Goal: Information Seeking & Learning: Learn about a topic

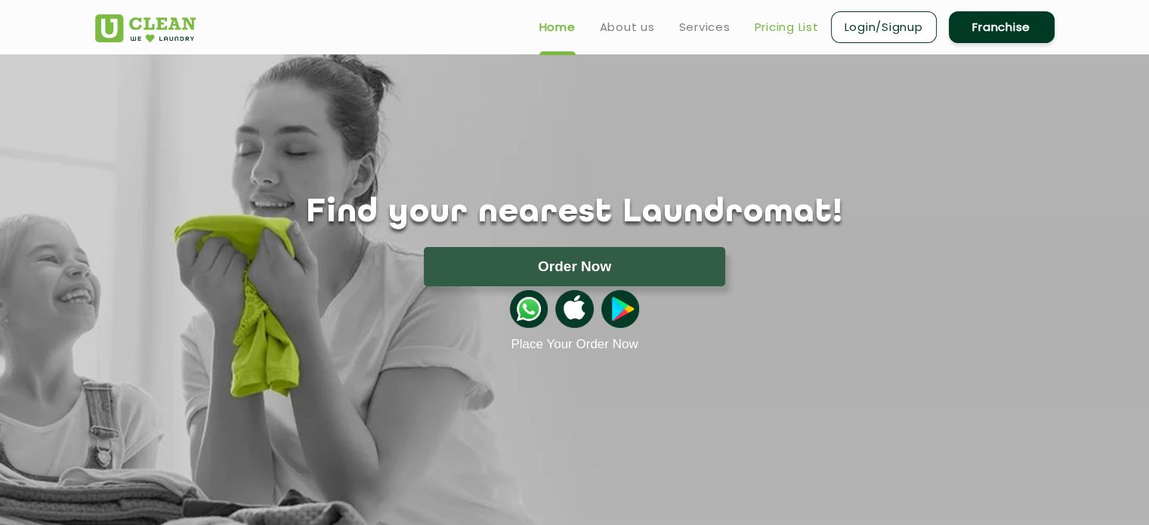
click at [775, 28] on link "Pricing List" at bounding box center [787, 27] width 64 height 18
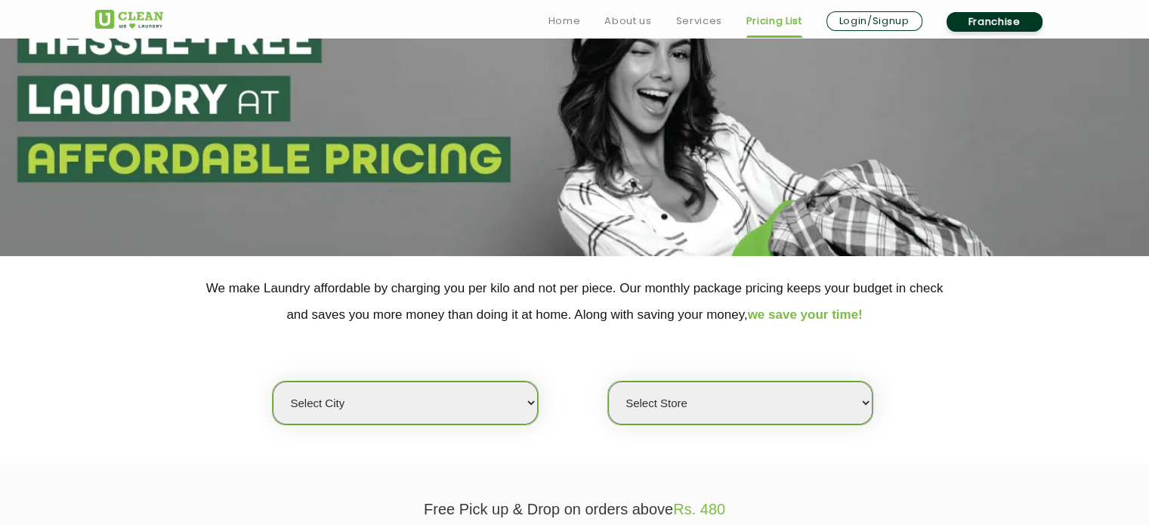
scroll to position [302, 0]
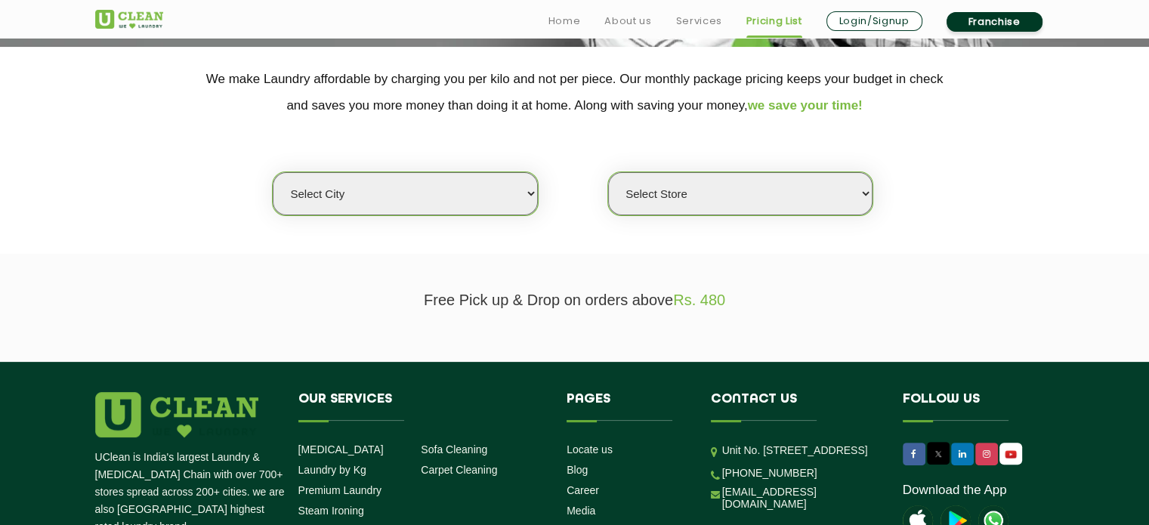
click at [400, 199] on select "Select city [GEOGRAPHIC_DATA] [GEOGRAPHIC_DATA] [GEOGRAPHIC_DATA] [GEOGRAPHIC_D…" at bounding box center [405, 193] width 264 height 43
select select "5"
click at [273, 172] on select "Select city [GEOGRAPHIC_DATA] [GEOGRAPHIC_DATA] [GEOGRAPHIC_DATA] [GEOGRAPHIC_D…" at bounding box center [405, 193] width 264 height 43
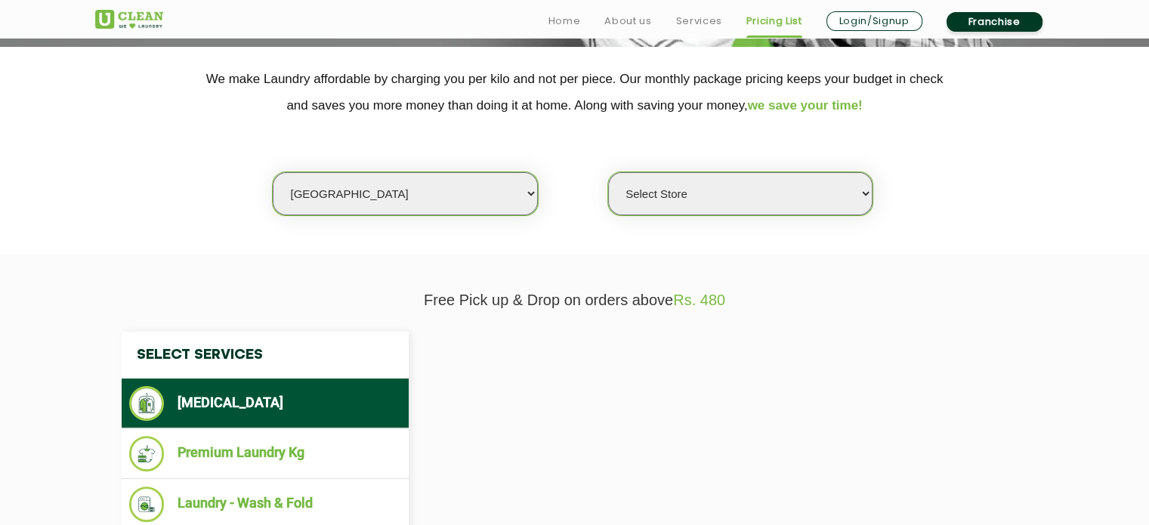
select select "0"
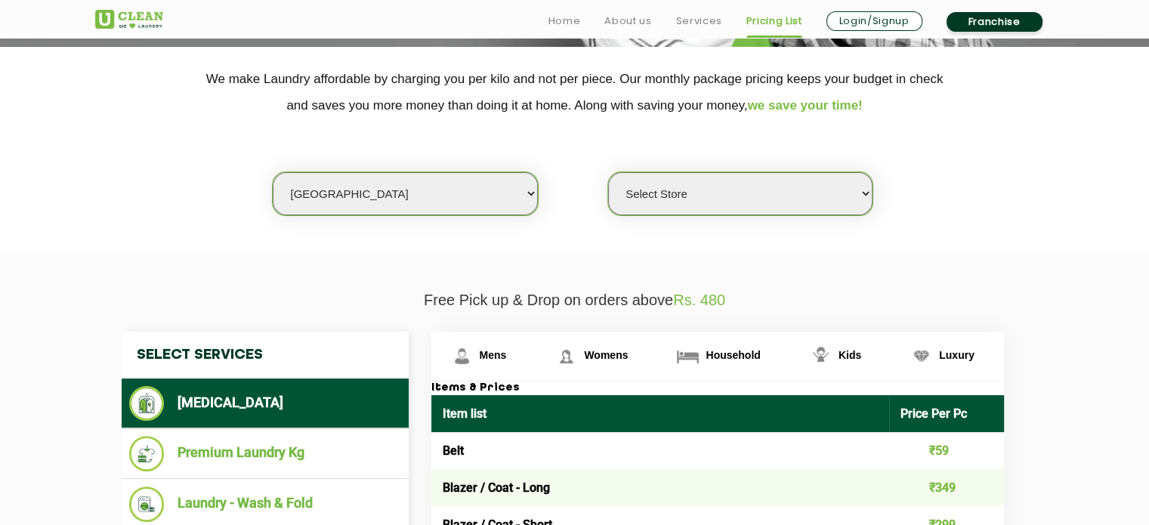
scroll to position [378, 0]
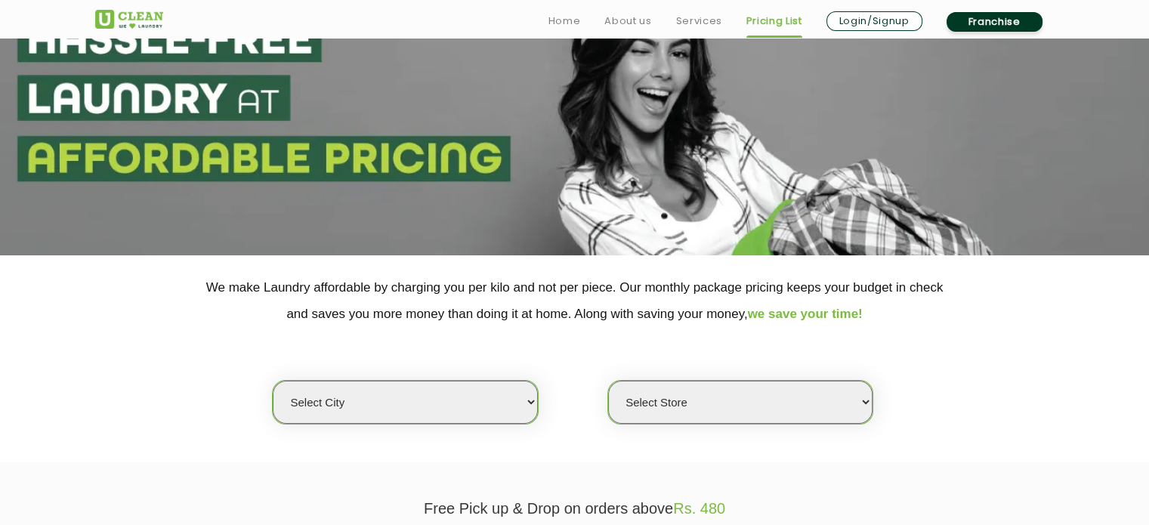
scroll to position [378, 0]
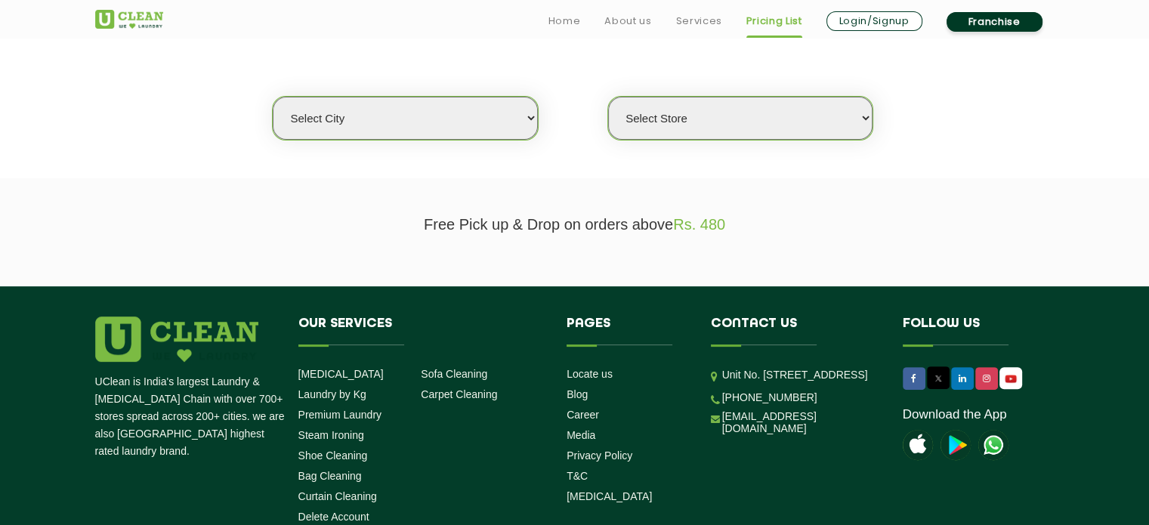
click at [453, 106] on select "Select city [GEOGRAPHIC_DATA] [GEOGRAPHIC_DATA] [GEOGRAPHIC_DATA] [GEOGRAPHIC_D…" at bounding box center [405, 118] width 264 height 43
select select "5"
click at [273, 97] on select "Select city [GEOGRAPHIC_DATA] [GEOGRAPHIC_DATA] [GEOGRAPHIC_DATA] [GEOGRAPHIC_D…" at bounding box center [405, 118] width 264 height 43
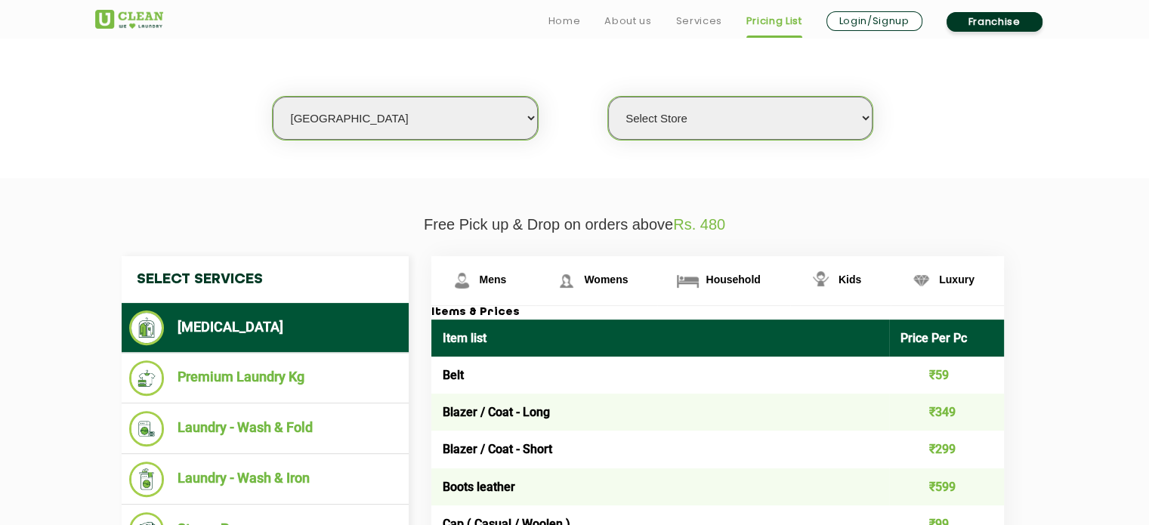
click at [685, 120] on select "Select Store UClean Narsingi UClean Nizampet UClean Sangareddy UClean Gachibowl…" at bounding box center [740, 118] width 264 height 43
select select "309"
click at [608, 97] on select "Select Store UClean Narsingi UClean Nizampet UClean Sangareddy UClean Gachibowl…" at bounding box center [740, 118] width 264 height 43
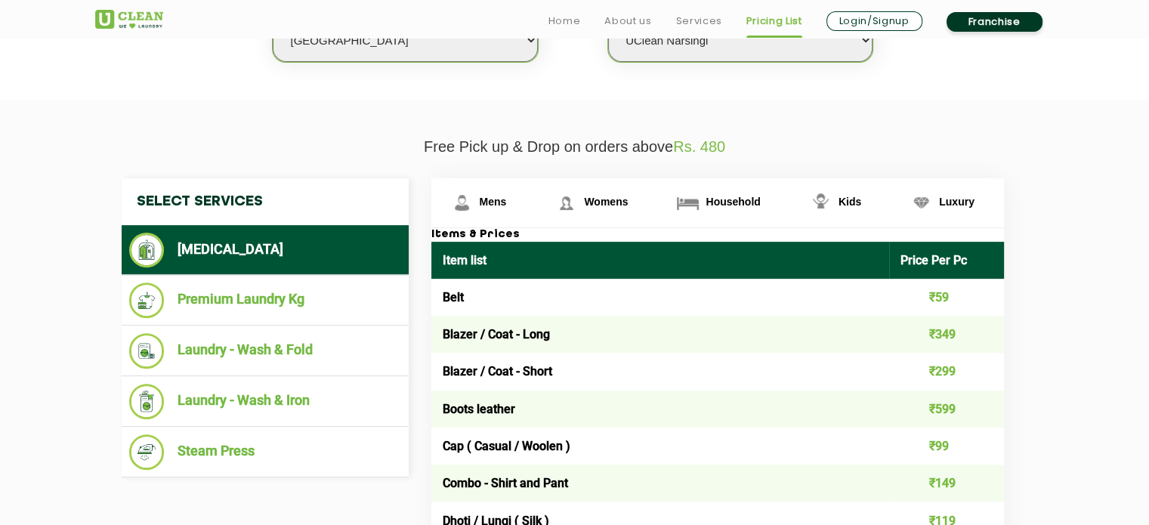
scroll to position [604, 0]
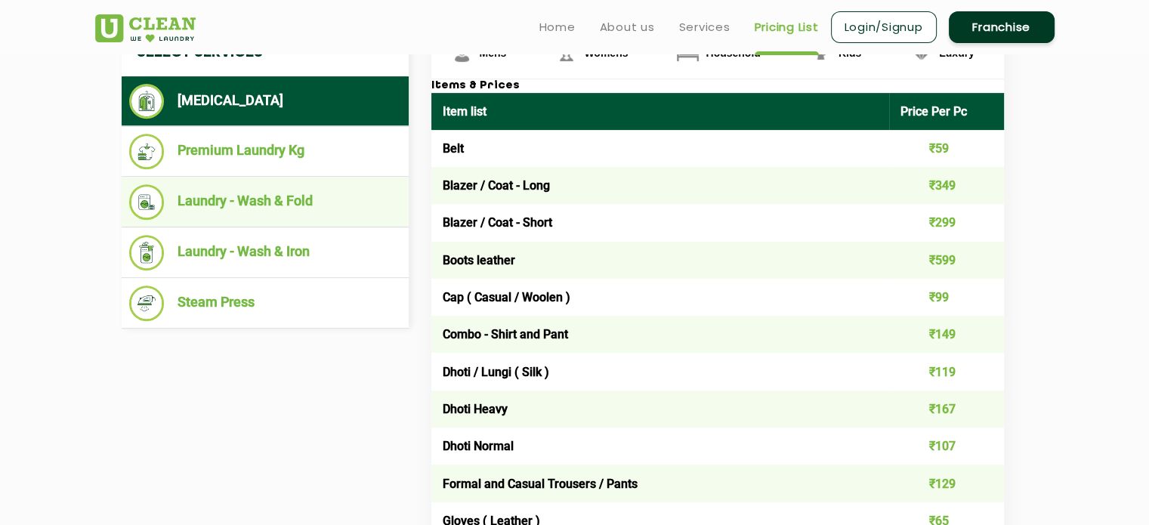
click at [212, 181] on ul "Laundry - Wash & Fold" at bounding box center [265, 202] width 287 height 51
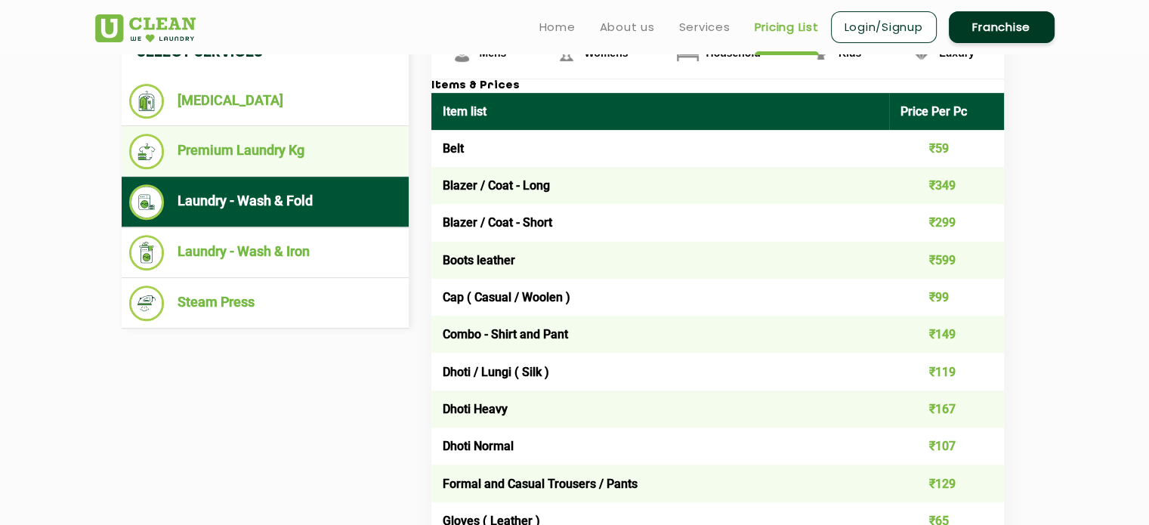
click at [243, 146] on li "Premium Laundry Kg" at bounding box center [265, 152] width 272 height 36
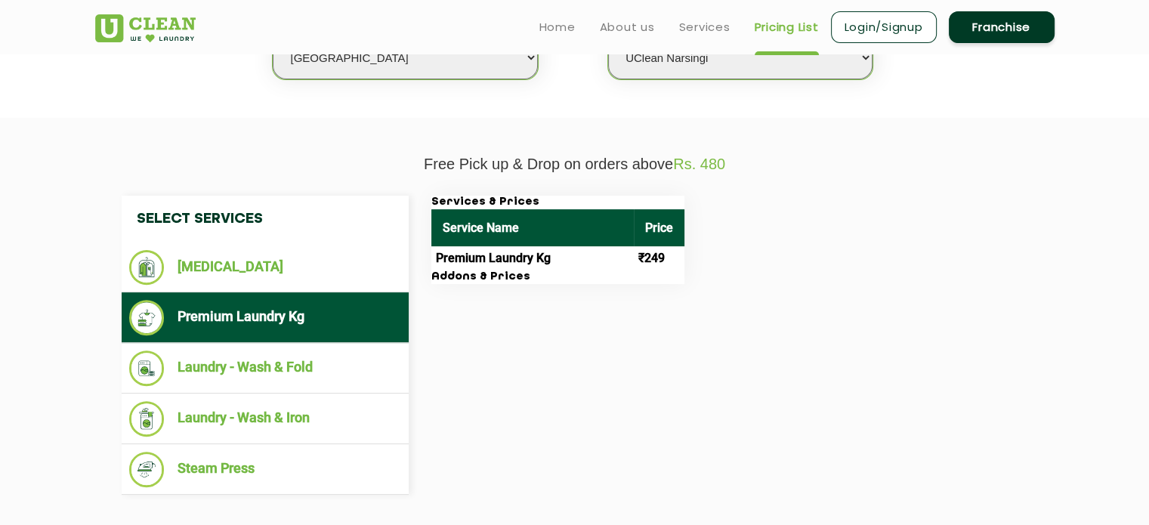
scroll to position [378, 0]
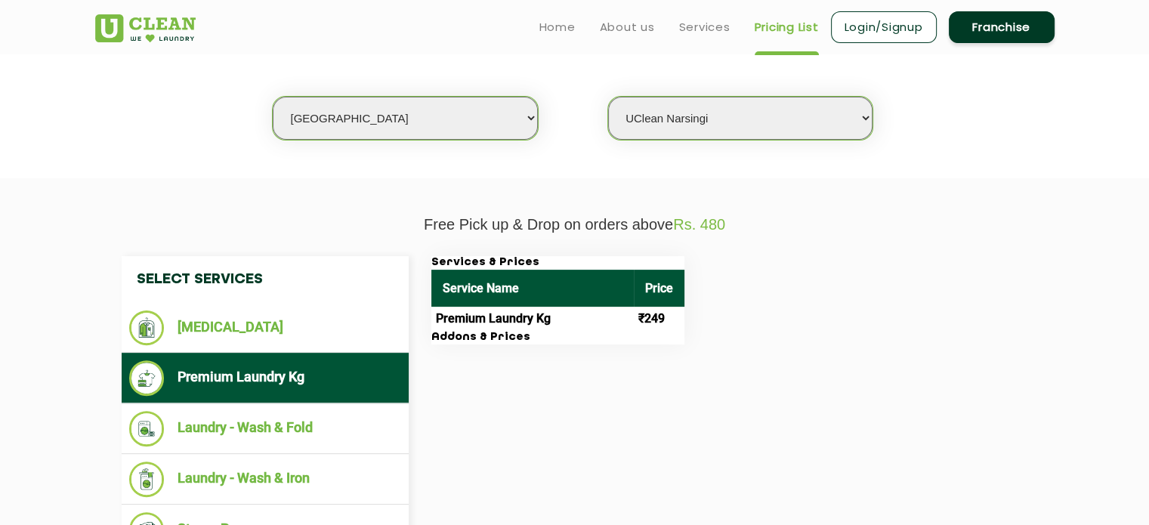
click at [477, 338] on h3 "Addons & Prices" at bounding box center [557, 338] width 253 height 14
click at [478, 338] on h3 "Addons & Prices" at bounding box center [557, 338] width 253 height 14
click at [657, 315] on td "₹249" at bounding box center [659, 319] width 51 height 24
click at [656, 317] on td "₹249" at bounding box center [659, 319] width 51 height 24
click at [608, 339] on h3 "Addons & Prices" at bounding box center [557, 338] width 253 height 14
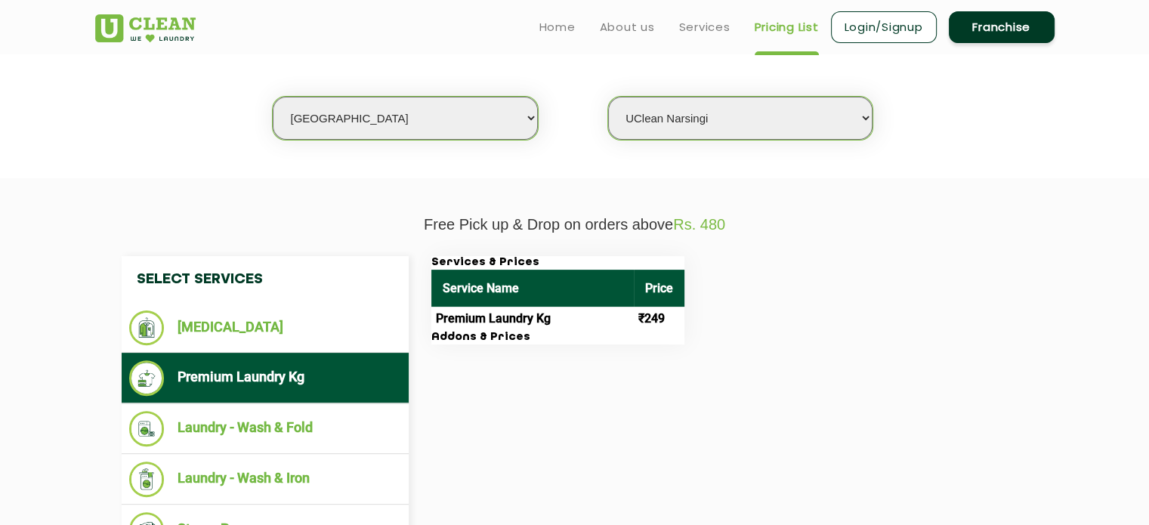
click at [513, 336] on h3 "Addons & Prices" at bounding box center [557, 338] width 253 height 14
click at [312, 398] on ul "Premium Laundry Kg" at bounding box center [265, 378] width 287 height 51
click at [478, 283] on th "Service Name" at bounding box center [532, 288] width 202 height 37
click at [688, 227] on span "Rs. 480" at bounding box center [699, 224] width 52 height 17
click at [463, 332] on h3 "Addons & Prices" at bounding box center [557, 338] width 253 height 14
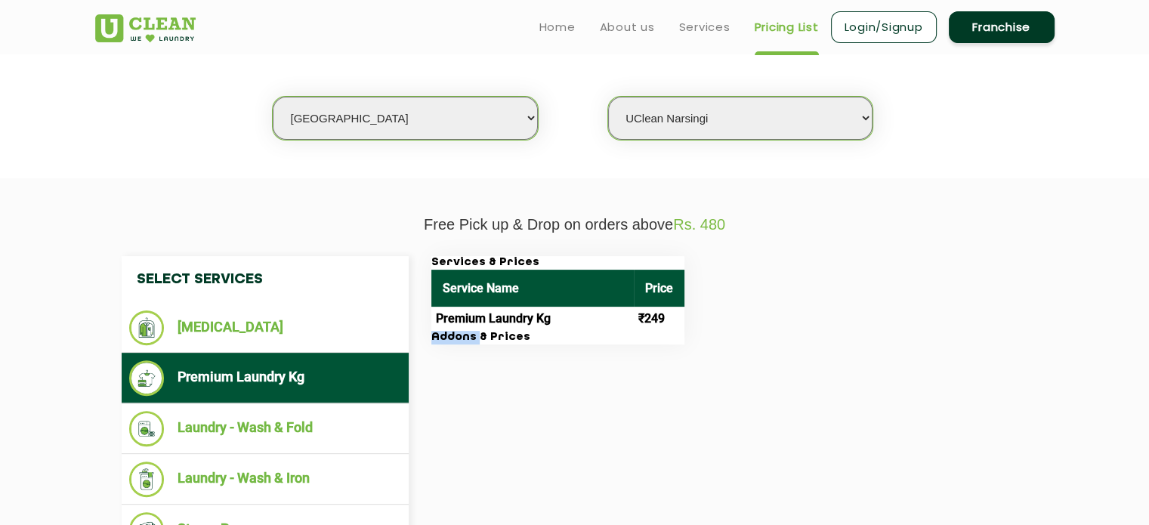
click at [463, 332] on h3 "Addons & Prices" at bounding box center [557, 338] width 253 height 14
click at [464, 332] on h3 "Addons & Prices" at bounding box center [557, 338] width 253 height 14
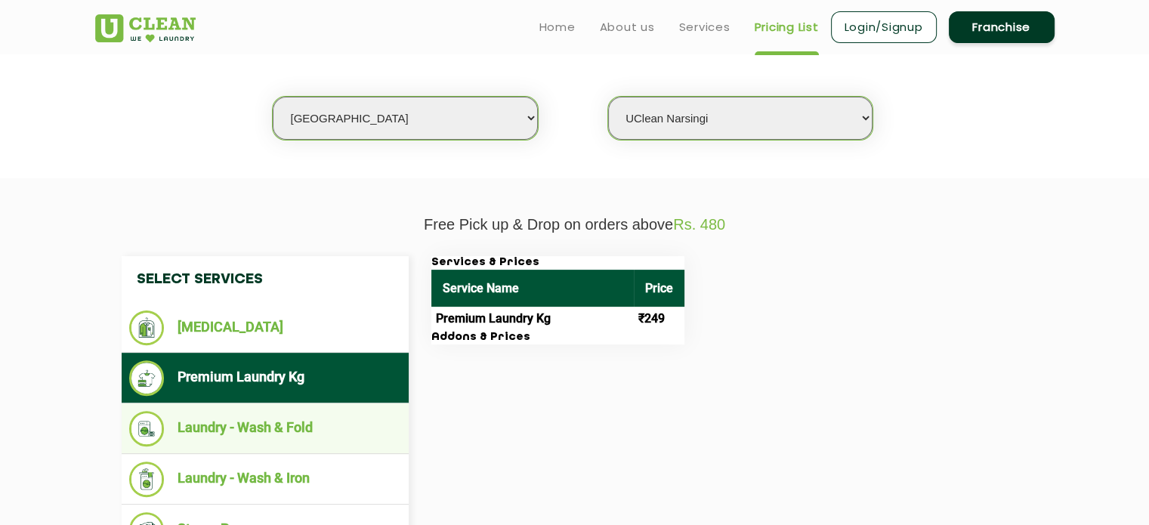
click at [320, 429] on li "Laundry - Wash & Fold" at bounding box center [265, 429] width 272 height 36
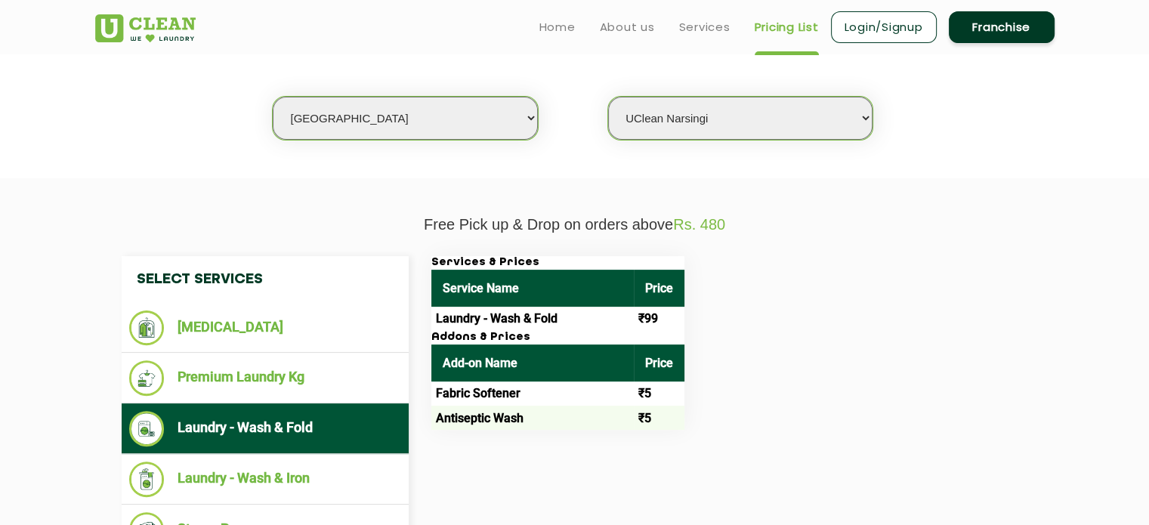
click at [503, 388] on td "Fabric Softener" at bounding box center [532, 394] width 202 height 24
